Goal: Task Accomplishment & Management: Manage account settings

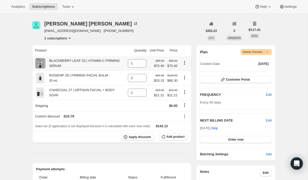
scroll to position [60, 0]
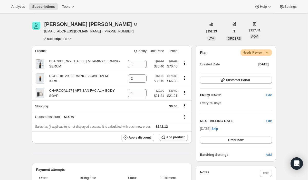
click at [62, 39] on button "2 subscriptions" at bounding box center [58, 38] width 28 height 5
click at [60, 48] on span "11371610182" at bounding box center [50, 48] width 21 height 4
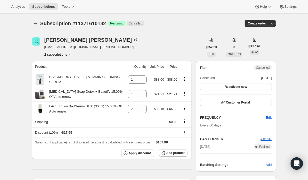
click at [60, 54] on button "2 subscriptions" at bounding box center [58, 54] width 28 height 5
click at [59, 72] on span "22615031878" at bounding box center [51, 73] width 21 height 4
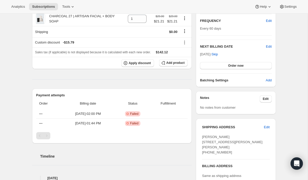
scroll to position [135, 0]
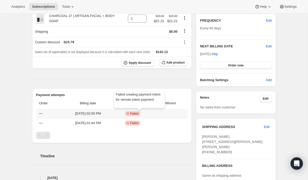
click at [139, 115] on span "Failed" at bounding box center [134, 113] width 8 height 4
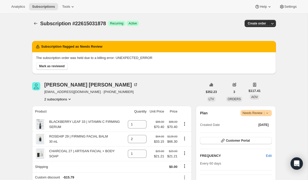
scroll to position [1, 0]
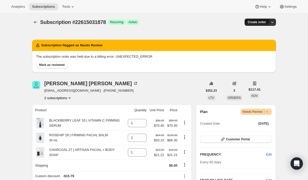
click at [259, 21] on span "Create order" at bounding box center [257, 22] width 18 height 4
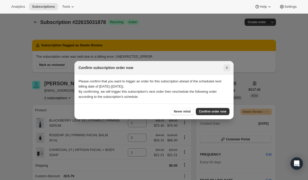
click at [227, 66] on icon "Close" at bounding box center [227, 67] width 5 height 5
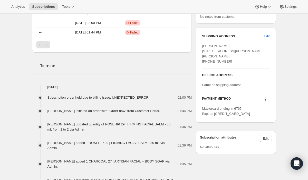
scroll to position [226, 0]
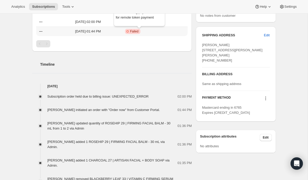
click at [142, 23] on div "Failed creating payment intent for remote token payment" at bounding box center [139, 19] width 53 height 22
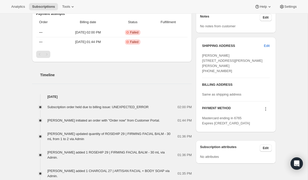
scroll to position [194, 0]
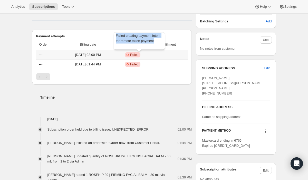
drag, startPoint x: 134, startPoint y: 46, endPoint x: 115, endPoint y: 35, distance: 21.5
click at [115, 35] on div "Failed creating payment intent for remote token payment" at bounding box center [139, 42] width 53 height 22
copy span "Failed creating payment intent for remote token payment"
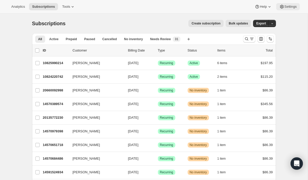
click at [289, 7] on span "Settings" at bounding box center [291, 7] width 12 height 4
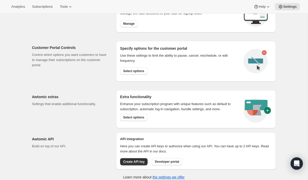
scroll to position [242, 0]
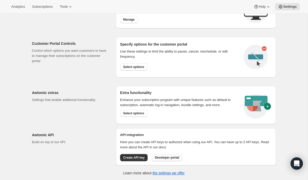
click at [171, 157] on span "Developer portal" at bounding box center [167, 157] width 24 height 4
click at [137, 133] on h2 "API integration" at bounding box center [196, 134] width 152 height 5
click at [157, 139] on p "Here you can create API keys to authorize when using our API. You can have up t…" at bounding box center [196, 144] width 152 height 10
click at [158, 142] on p "Here you can create API keys to authorize when using our API. You can have up t…" at bounding box center [196, 144] width 152 height 10
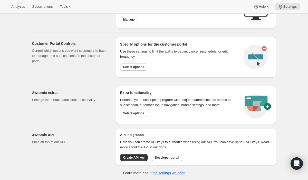
click at [134, 146] on p "Here you can create API keys to authorize when using our API. You can have up t…" at bounding box center [196, 144] width 152 height 10
click at [135, 158] on span "Create API key" at bounding box center [134, 157] width 22 height 4
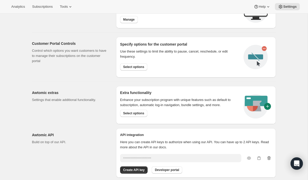
click at [269, 158] on icon "button" at bounding box center [269, 157] width 5 height 5
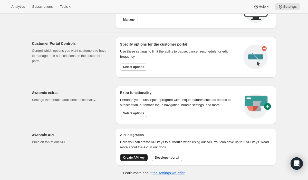
click at [137, 157] on span "Create API key" at bounding box center [134, 157] width 22 height 4
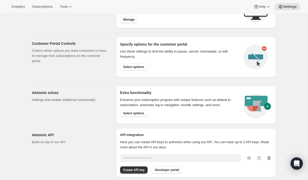
click at [270, 157] on icon "button" at bounding box center [269, 158] width 3 height 4
